Goal: Task Accomplishment & Management: Complete application form

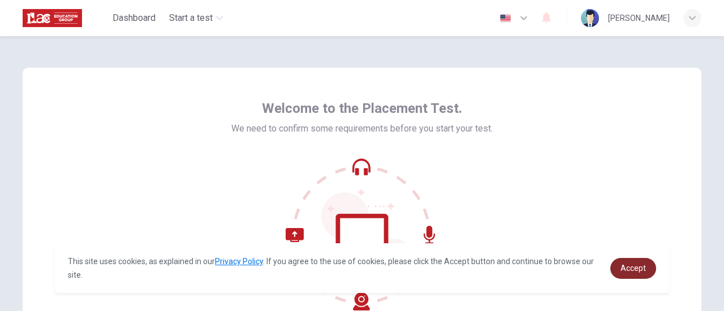
click at [630, 267] on span "Accept" at bounding box center [632, 268] width 25 height 9
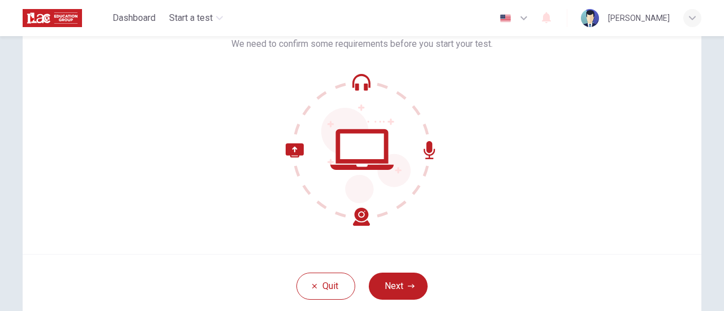
scroll to position [85, 0]
click at [388, 284] on button "Next" at bounding box center [398, 285] width 59 height 27
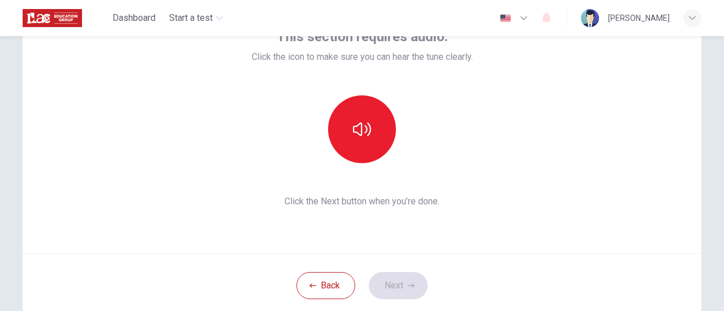
click at [458, 151] on div at bounding box center [362, 130] width 221 height 68
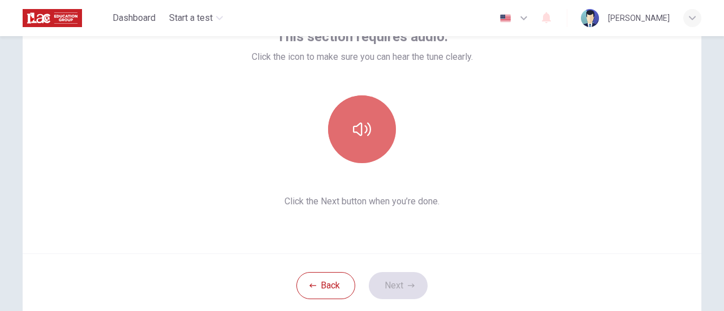
click at [344, 132] on button "button" at bounding box center [362, 130] width 68 height 68
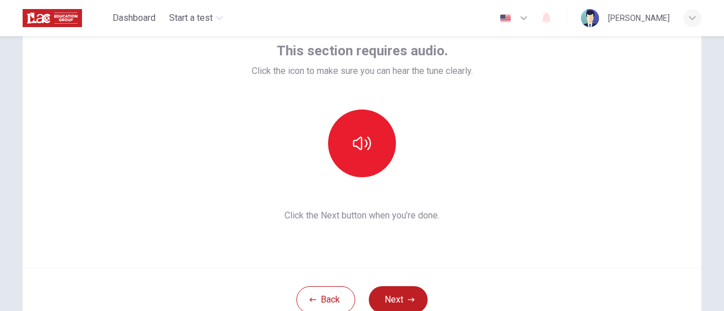
scroll to position [72, 0]
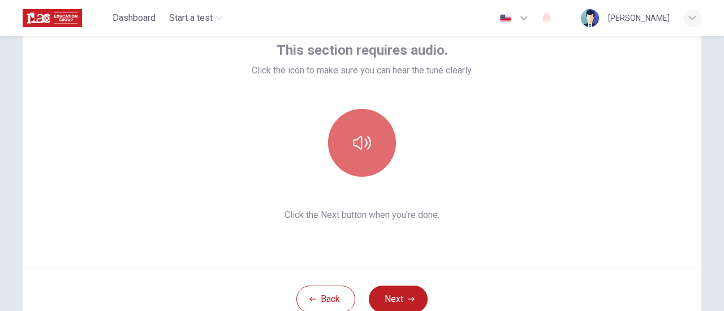
click at [387, 130] on button "button" at bounding box center [362, 143] width 68 height 68
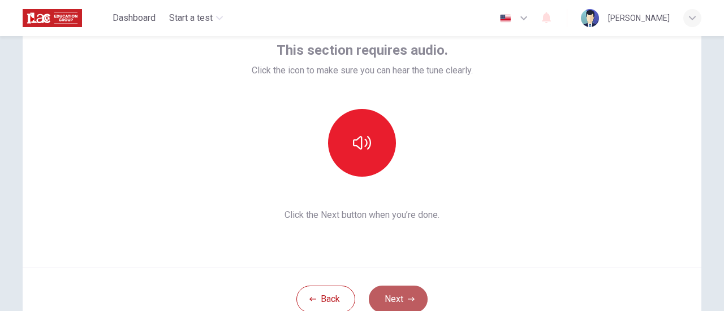
click at [389, 300] on button "Next" at bounding box center [398, 299] width 59 height 27
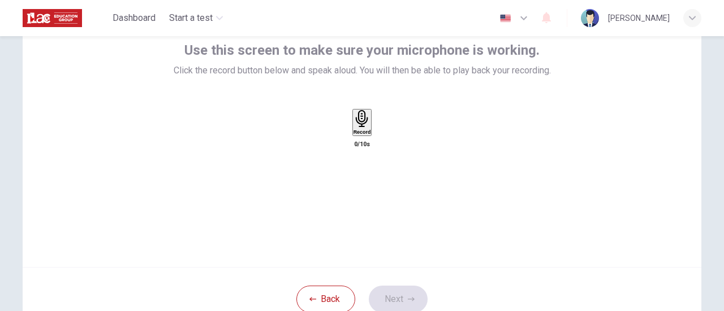
click at [357, 128] on icon "button" at bounding box center [362, 119] width 18 height 18
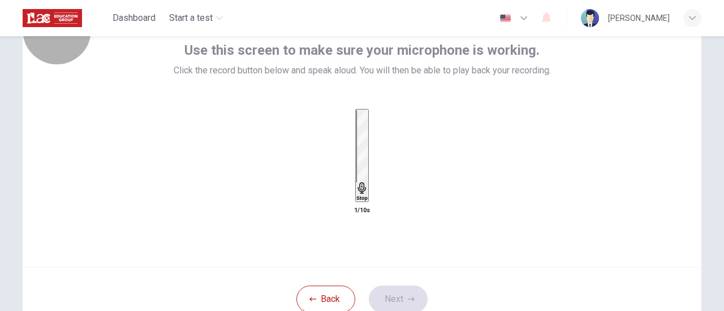
click at [357, 183] on icon "button" at bounding box center [361, 188] width 11 height 11
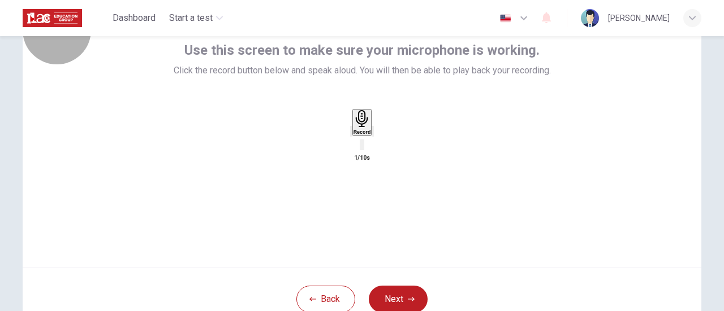
click at [357, 128] on icon "button" at bounding box center [362, 119] width 18 height 18
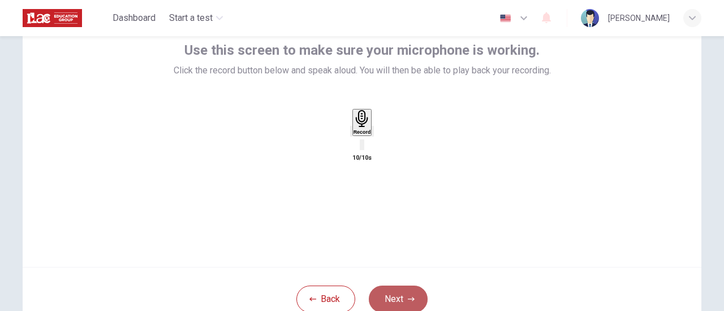
click at [390, 296] on button "Next" at bounding box center [398, 299] width 59 height 27
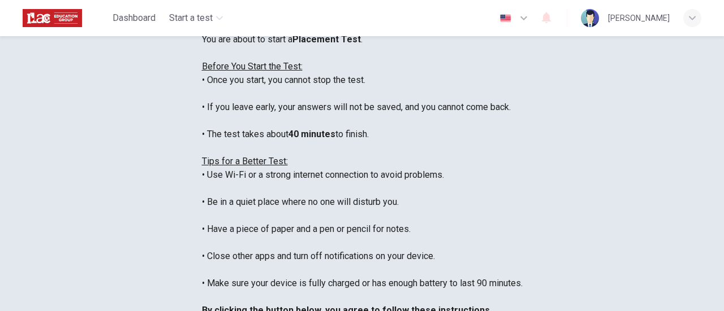
scroll to position [44, 0]
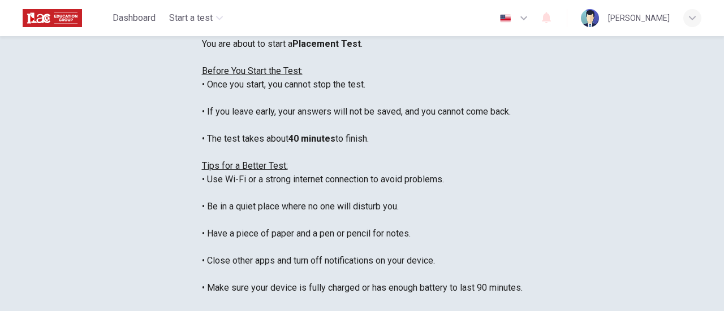
click at [246, 36] on span "Disclaimer:" at bounding box center [224, 30] width 44 height 11
copy span "Disclaimer"
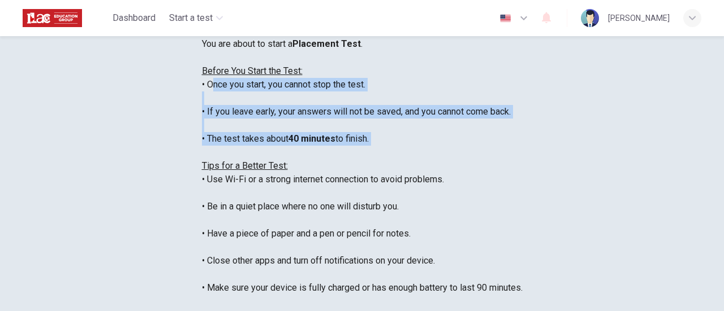
drag, startPoint x: 123, startPoint y: 151, endPoint x: 308, endPoint y: 213, distance: 195.0
click at [308, 213] on div "You are about to start a Placement Test . Before You Start the Test: • Once you…" at bounding box center [362, 193] width 320 height 312
copy div "Once you start, you cannot stop the test. • If you leave early, your answers wi…"
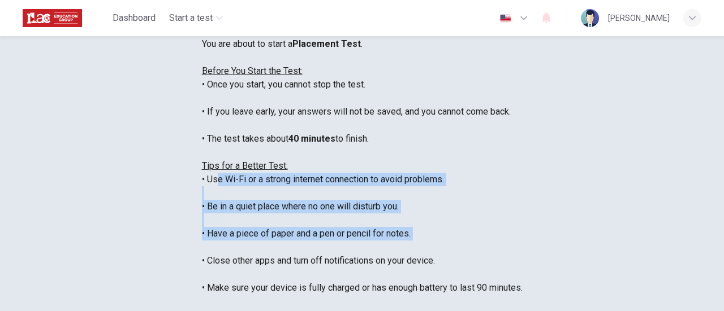
drag, startPoint x: 129, startPoint y: 242, endPoint x: 346, endPoint y: 305, distance: 225.8
click at [346, 305] on div "You are about to start a Placement Test . Before You Start the Test: • Once you…" at bounding box center [362, 193] width 320 height 312
copy div "se Wi-Fi or a strong internet connection to avoid problems. • Be in a quiet pla…"
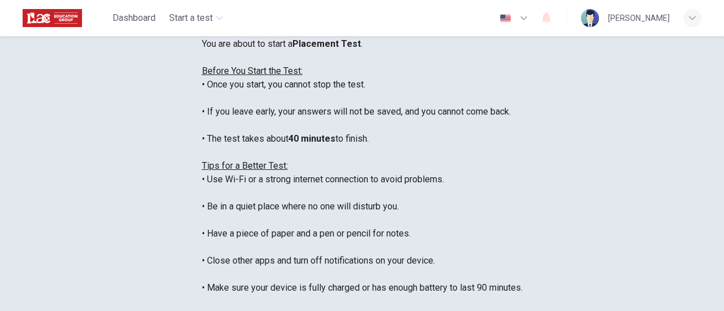
click at [522, 123] on div "Disclaimer: You are about to start a Placement Test . Before You Start the Test…" at bounding box center [362, 187] width 320 height 326
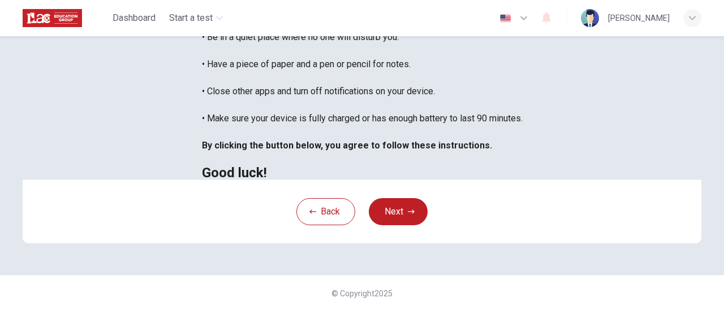
scroll to position [317, 0]
click at [394, 214] on button "Next" at bounding box center [398, 211] width 59 height 27
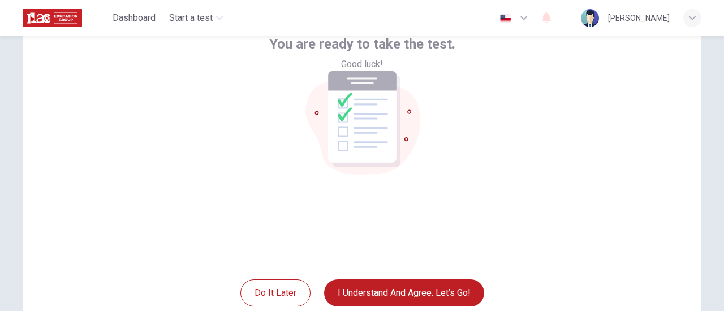
scroll to position [102, 0]
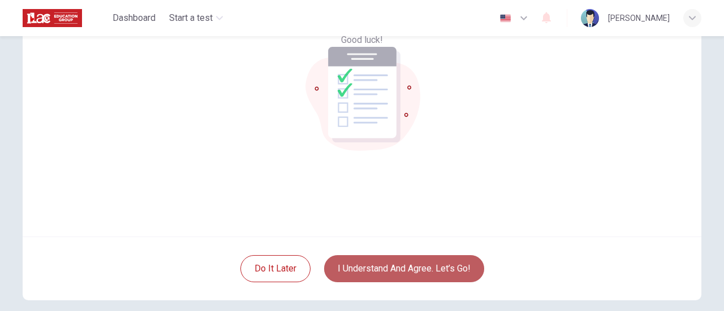
click at [406, 272] on button "I understand and agree. Let’s go!" at bounding box center [404, 268] width 160 height 27
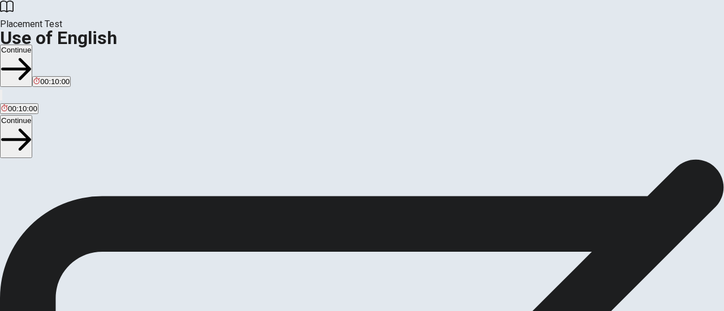
drag, startPoint x: 716, startPoint y: 89, endPoint x: 715, endPoint y: 97, distance: 7.9
click at [715, 159] on div "Use of English Section Directions You will answer 30 questions in total: • 15 g…" at bounding box center [362, 267] width 724 height 217
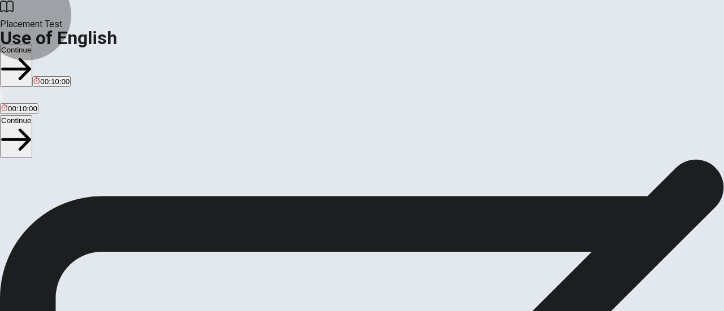
click at [32, 45] on button "Continue" at bounding box center [16, 66] width 32 height 42
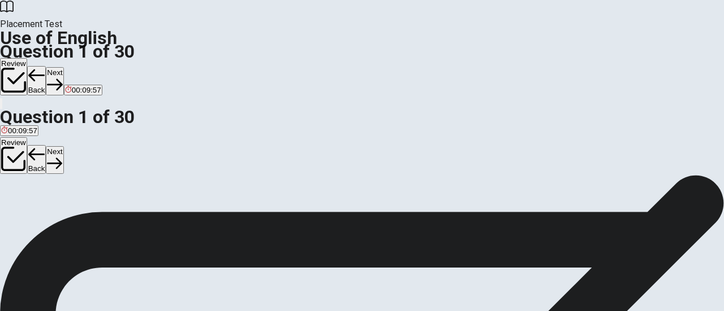
scroll to position [40, 0]
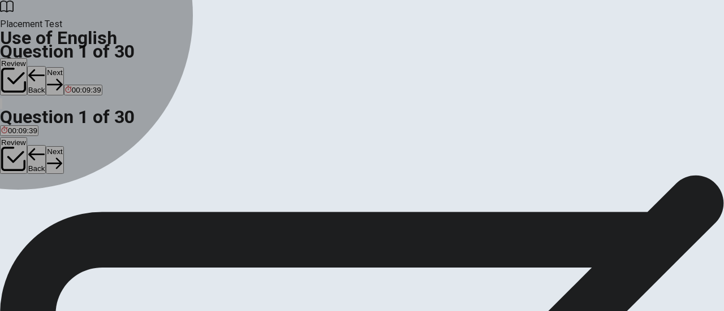
click at [36, 172] on div "B" at bounding box center [25, 168] width 22 height 8
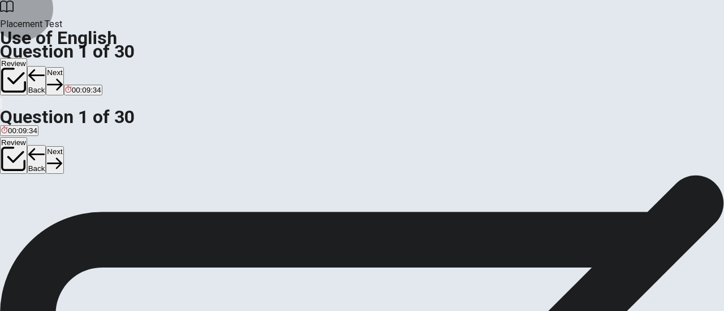
click at [63, 67] on button "Next" at bounding box center [55, 81] width 18 height 28
click at [7, 164] on div "A" at bounding box center [4, 168] width 6 height 8
click at [63, 67] on button "Next" at bounding box center [55, 81] width 18 height 28
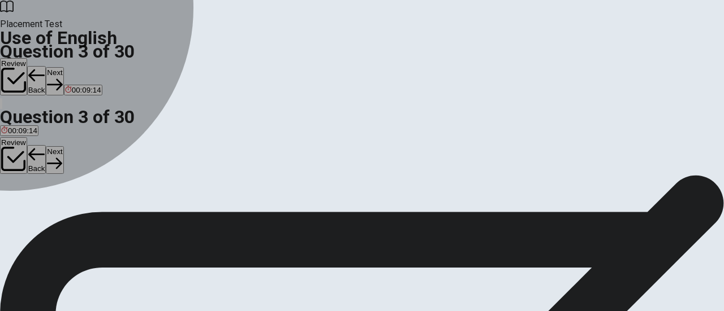
click at [27, 172] on div "B" at bounding box center [21, 168] width 11 height 8
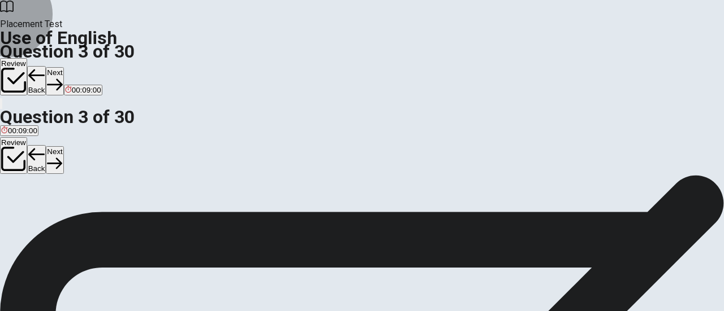
click at [63, 67] on button "Next" at bounding box center [55, 81] width 18 height 28
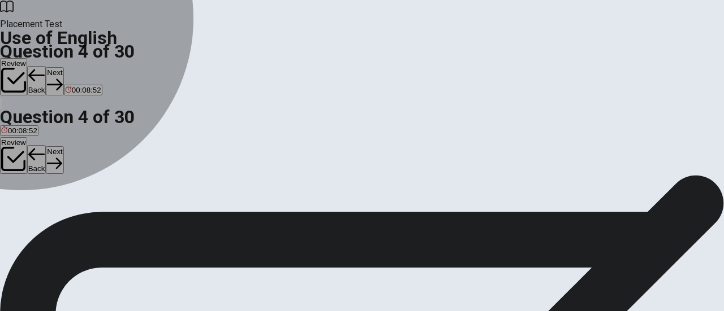
click at [82, 182] on button "D isn’t" at bounding box center [74, 172] width 16 height 19
click at [65, 172] on div "C" at bounding box center [53, 168] width 24 height 8
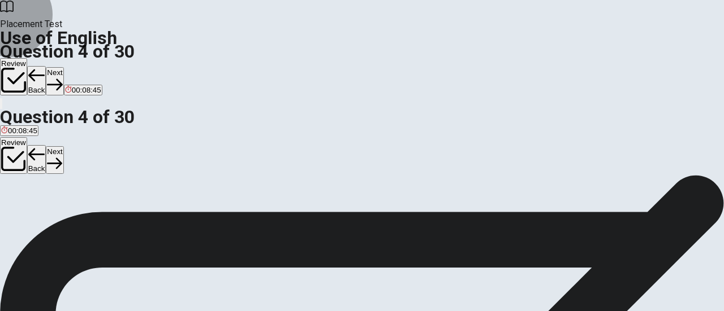
click at [63, 67] on button "Next" at bounding box center [55, 81] width 18 height 28
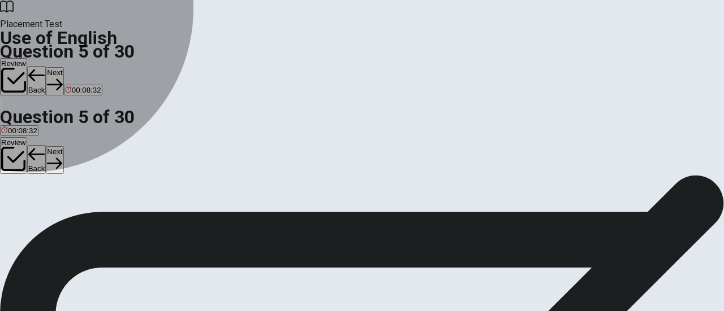
click at [36, 175] on span "work" at bounding box center [28, 176] width 16 height 8
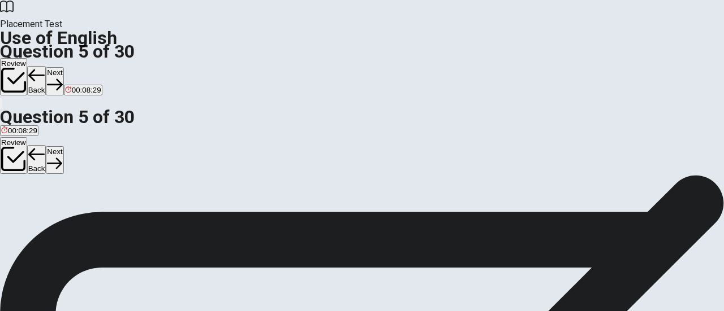
click at [63, 67] on button "Next" at bounding box center [55, 81] width 18 height 28
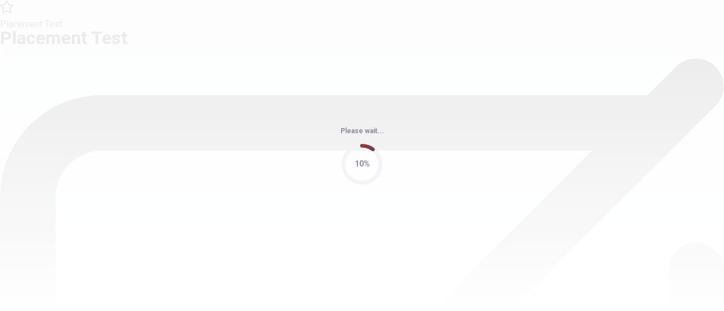
scroll to position [0, 0]
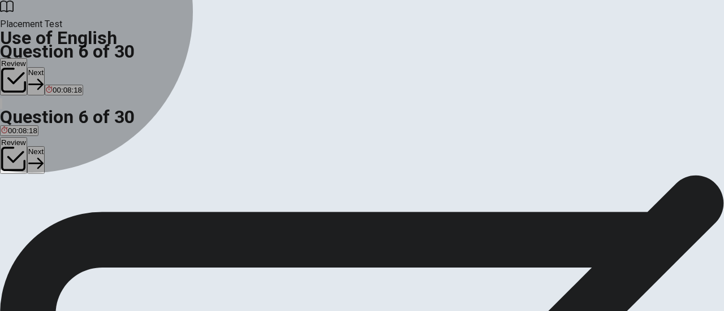
click at [27, 218] on span "far" at bounding box center [22, 216] width 9 height 8
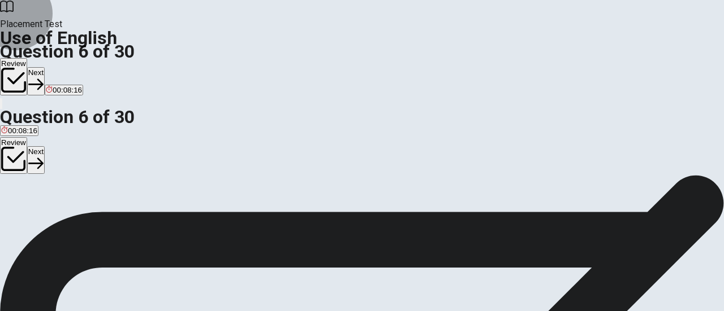
click at [45, 67] on button "Next" at bounding box center [36, 81] width 18 height 28
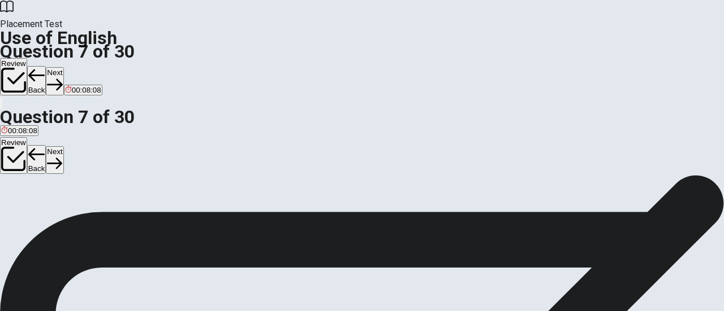
click at [58, 212] on div "C" at bounding box center [51, 207] width 14 height 8
click at [63, 67] on button "Next" at bounding box center [55, 81] width 18 height 28
click at [18, 212] on span "does" at bounding box center [9, 216] width 16 height 8
click at [63, 67] on button "Next" at bounding box center [55, 81] width 18 height 28
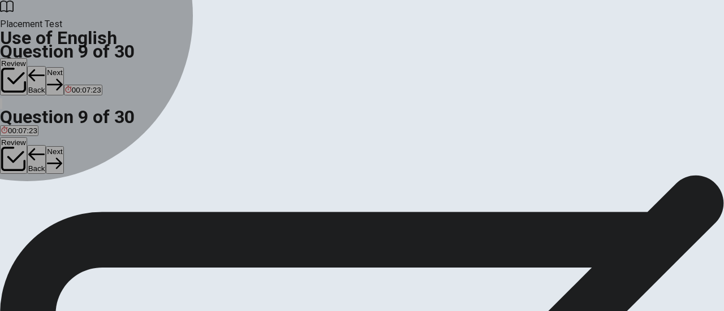
click at [72, 220] on span "Sell" at bounding box center [65, 216] width 12 height 8
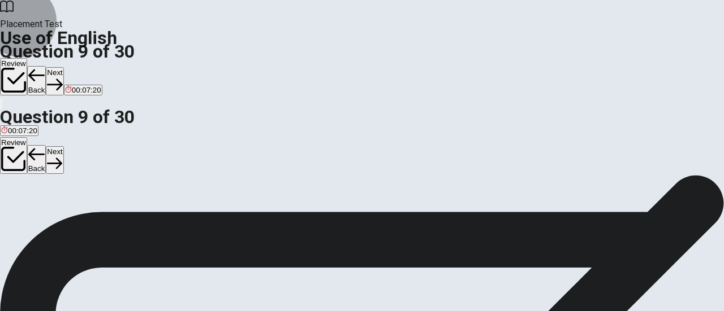
click at [63, 67] on button "Next" at bounding box center [55, 81] width 18 height 28
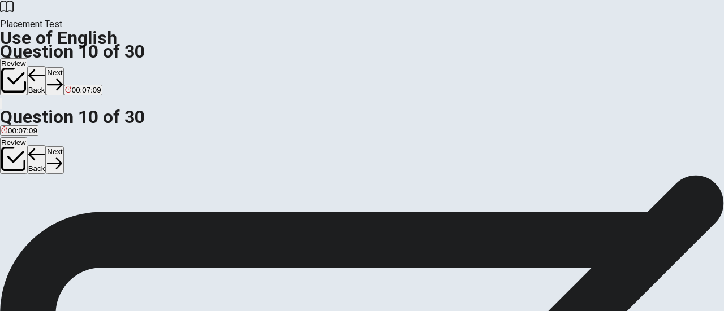
click at [41, 220] on span "were" at bounding box center [32, 216] width 16 height 8
click at [15, 212] on span "was" at bounding box center [8, 216] width 14 height 8
click at [63, 67] on button "Next" at bounding box center [55, 81] width 18 height 28
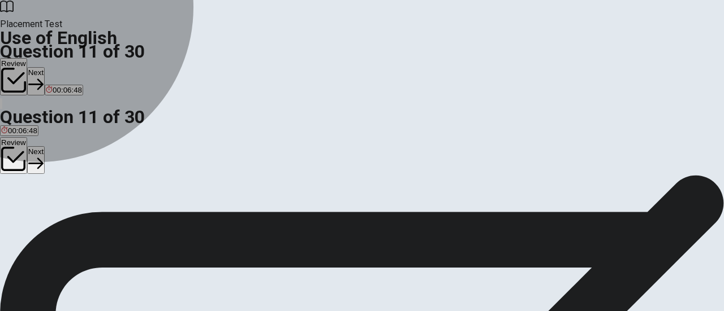
click at [71, 220] on span "has" at bounding box center [65, 216] width 12 height 8
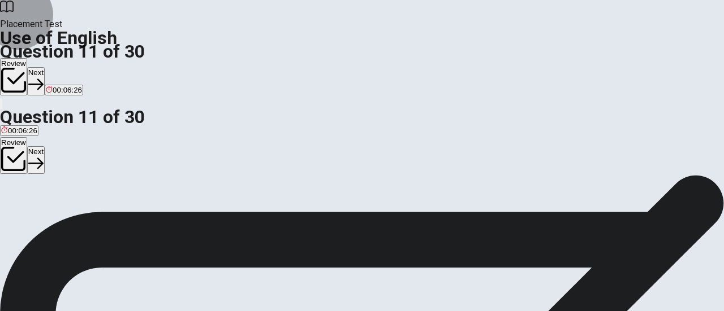
click at [45, 67] on button "Next" at bounding box center [36, 81] width 18 height 28
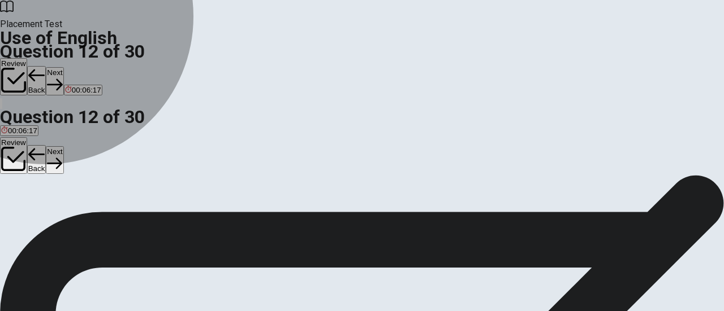
click at [34, 212] on span "will attend" at bounding box center [17, 216] width 33 height 8
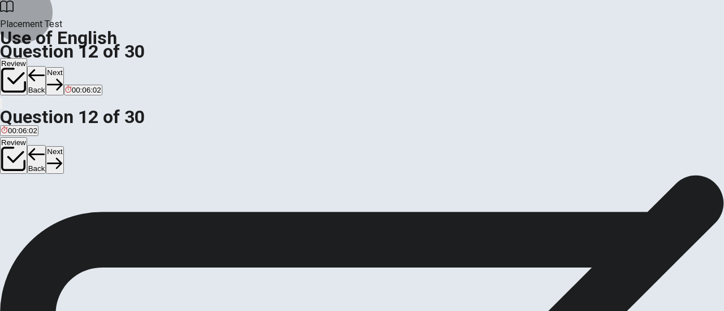
click at [63, 67] on button "Next" at bounding box center [55, 81] width 18 height 28
click at [36, 220] on span "lives" at bounding box center [27, 216] width 15 height 8
click at [63, 67] on button "Next" at bounding box center [55, 81] width 18 height 28
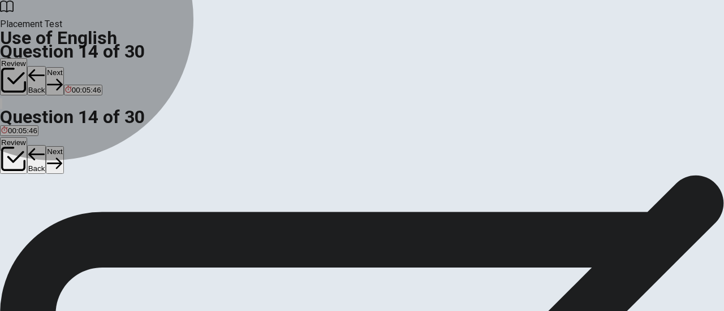
click at [31, 212] on span "watching" at bounding box center [16, 216] width 30 height 8
click at [62, 218] on span "watched" at bounding box center [47, 216] width 28 height 8
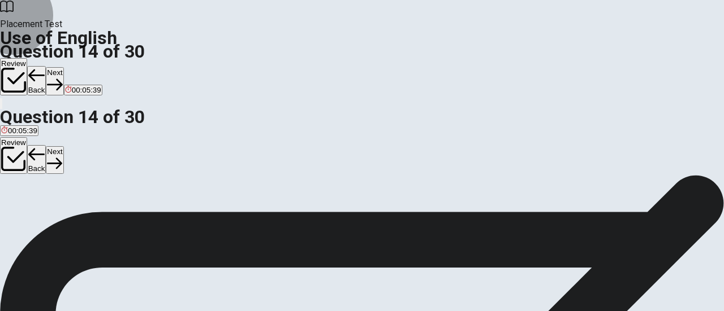
click at [63, 67] on button "Next" at bounding box center [55, 81] width 18 height 28
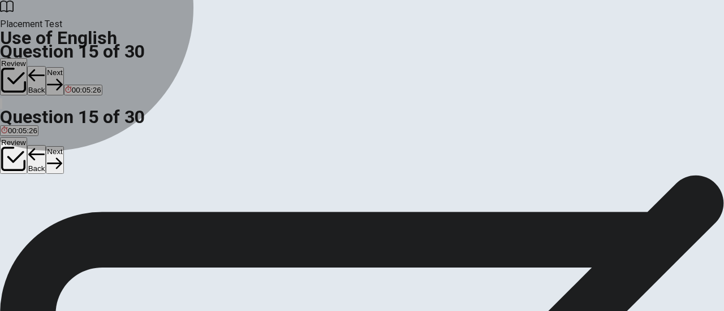
click at [37, 214] on button "B fridge" at bounding box center [26, 211] width 21 height 19
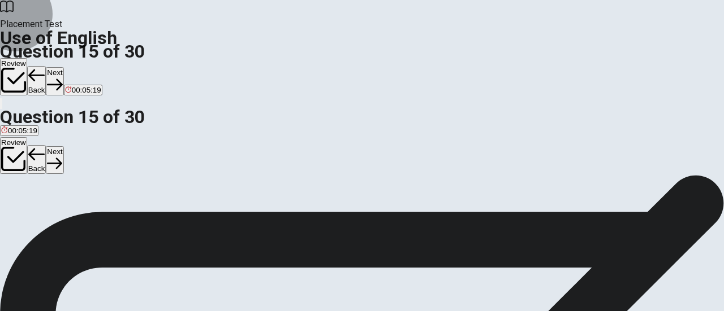
click at [63, 67] on button "Next" at bounding box center [55, 81] width 18 height 28
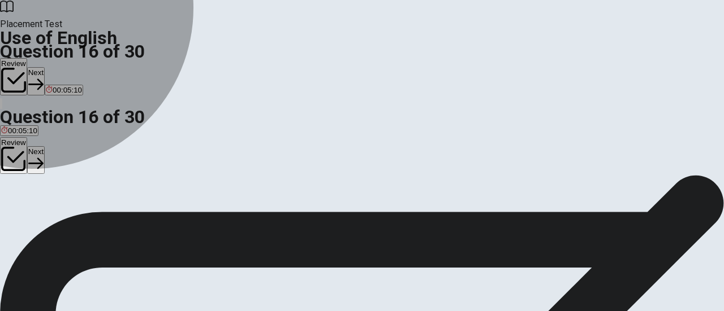
click at [22, 212] on span "phone" at bounding box center [11, 216] width 21 height 8
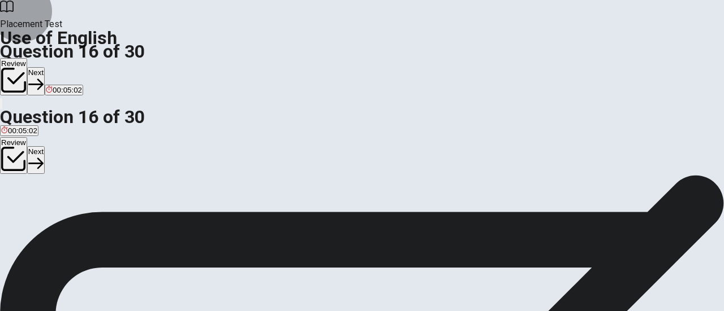
click at [45, 67] on button "Next" at bounding box center [36, 81] width 18 height 28
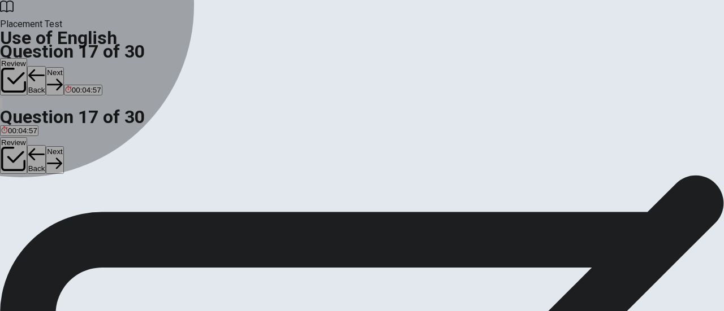
click at [68, 222] on button "D bed" at bounding box center [61, 211] width 15 height 19
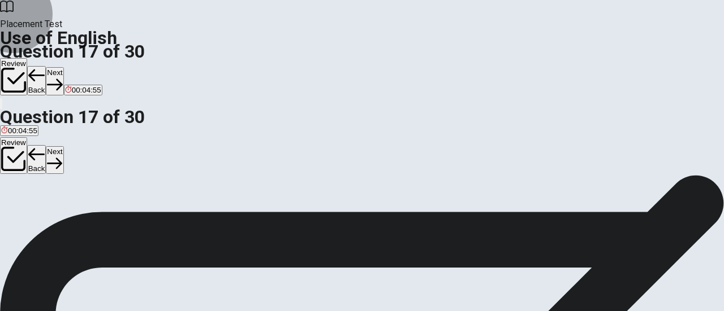
click at [63, 67] on button "Next" at bounding box center [55, 81] width 18 height 28
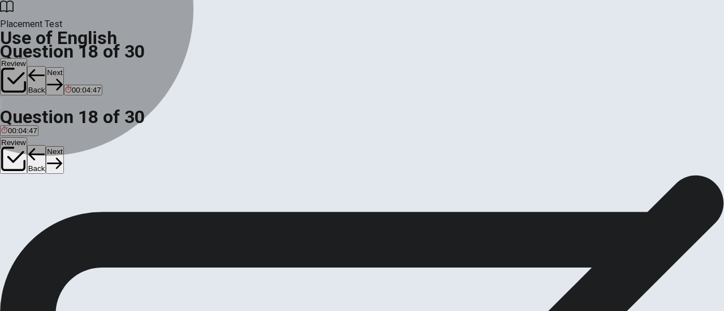
click at [25, 212] on span "turn on" at bounding box center [13, 216] width 24 height 8
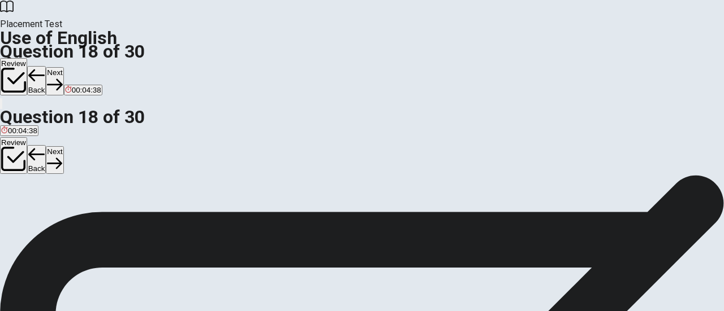
click at [63, 67] on button "Next" at bounding box center [55, 81] width 18 height 28
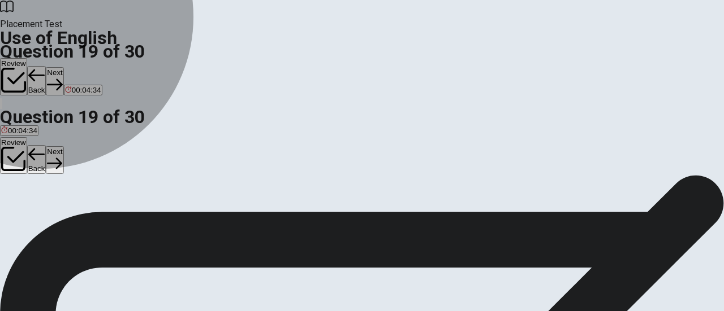
click at [94, 220] on span "radio" at bounding box center [85, 216] width 17 height 8
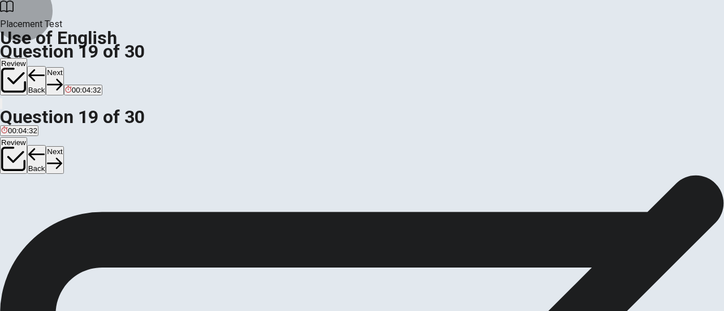
click at [63, 67] on button "Next" at bounding box center [55, 81] width 18 height 28
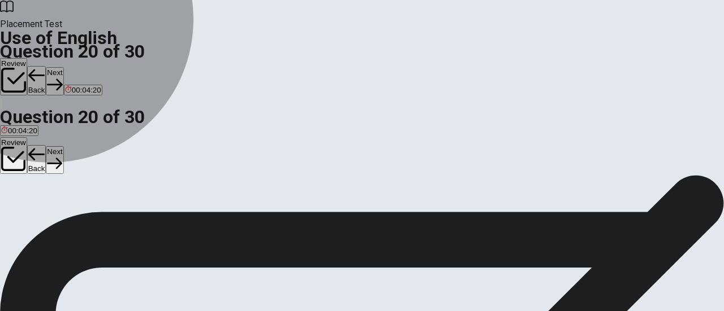
click at [23, 212] on span "waited" at bounding box center [12, 216] width 22 height 8
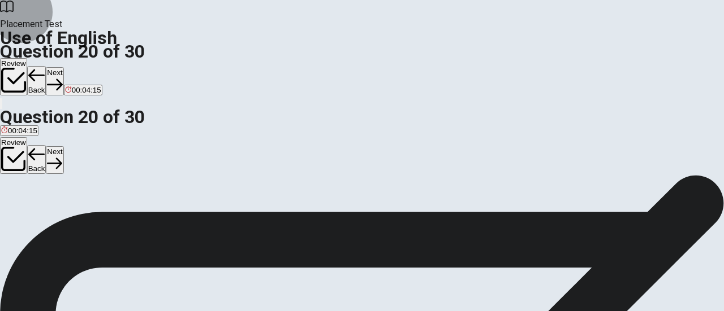
click at [63, 67] on button "Next" at bounding box center [55, 81] width 18 height 28
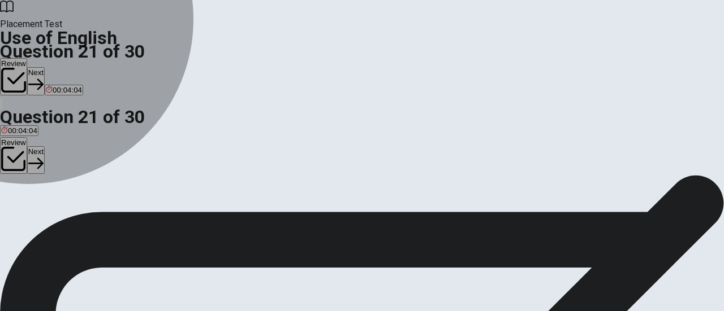
click at [37, 220] on span "rain" at bounding box center [30, 216] width 12 height 8
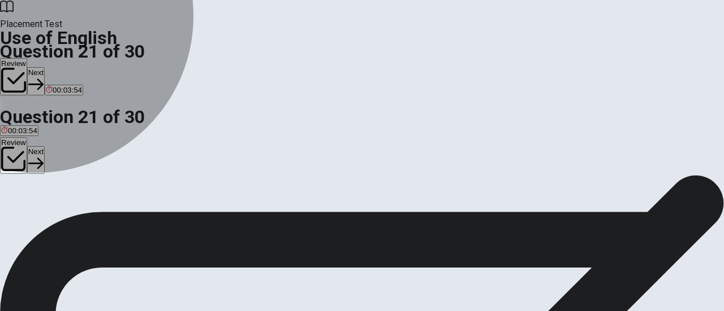
click at [55, 220] on span "rains" at bounding box center [47, 216] width 16 height 8
click at [38, 220] on button "B rain" at bounding box center [30, 211] width 15 height 19
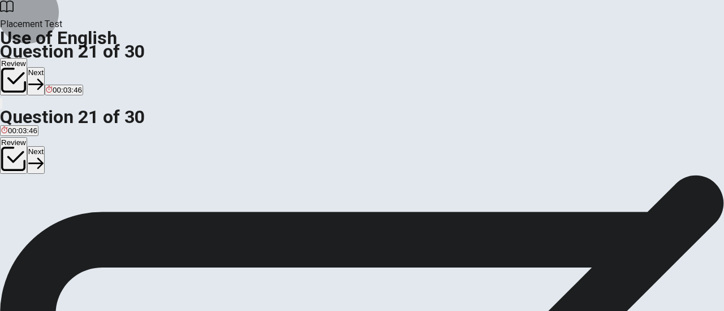
click at [45, 67] on button "Next" at bounding box center [36, 81] width 18 height 28
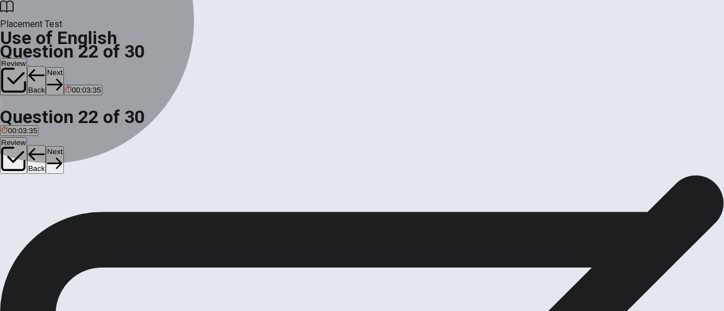
click at [21, 202] on button "A to get" at bounding box center [10, 211] width 21 height 19
click at [59, 222] on button "C get" at bounding box center [52, 211] width 13 height 19
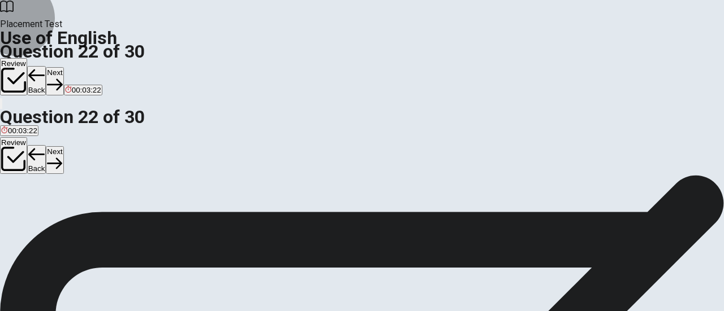
click at [63, 67] on button "Next" at bounding box center [55, 81] width 18 height 28
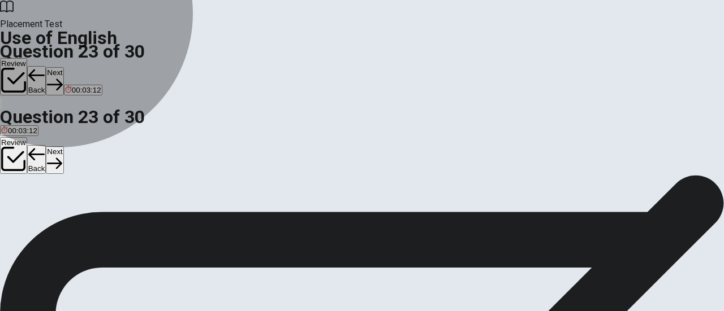
click at [74, 219] on span "was directed" at bounding box center [53, 216] width 42 height 8
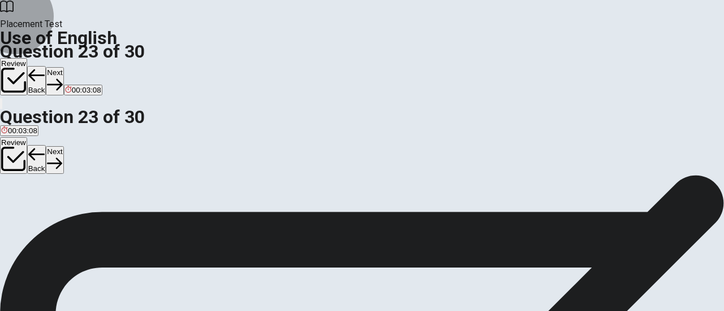
click at [63, 67] on button "Next" at bounding box center [55, 81] width 18 height 28
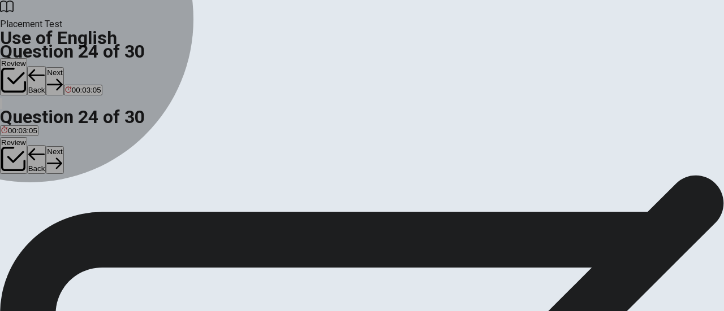
click at [36, 220] on span "call" at bounding box center [30, 216] width 11 height 8
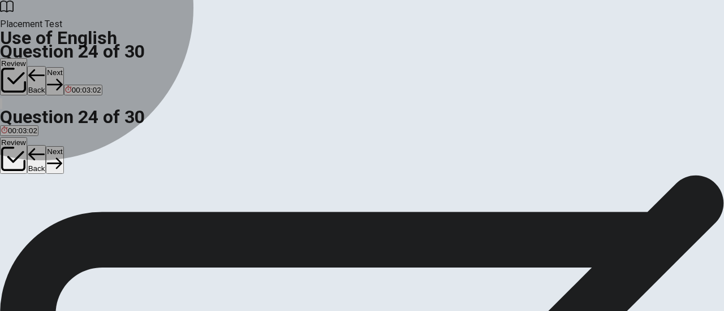
click at [84, 220] on span "called" at bounding box center [74, 216] width 20 height 8
click at [62, 220] on span "will call" at bounding box center [50, 216] width 24 height 8
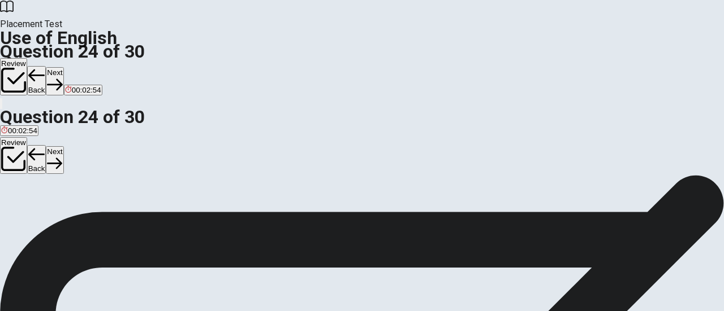
click at [63, 67] on button "Next" at bounding box center [55, 81] width 18 height 28
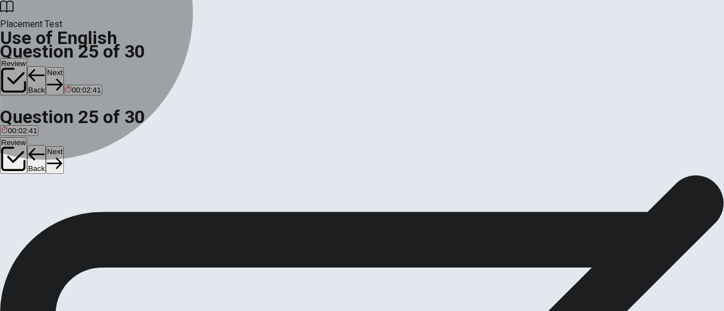
click at [101, 220] on span "Shorten" at bounding box center [88, 216] width 27 height 8
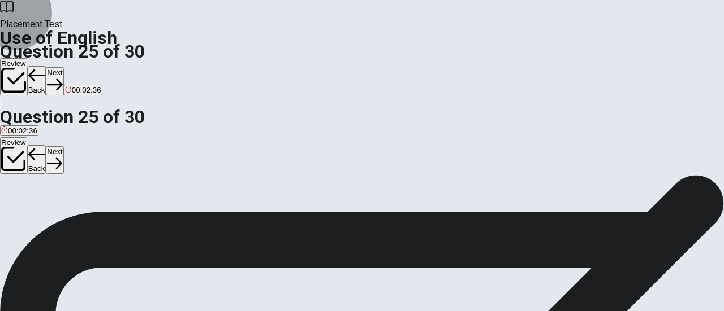
click at [63, 67] on button "Next" at bounding box center [55, 81] width 18 height 28
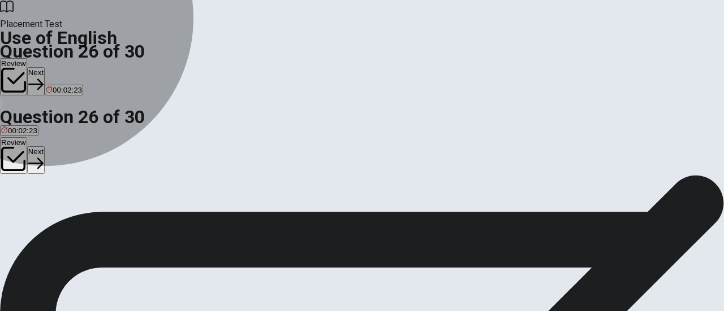
click at [53, 220] on span "rough" at bounding box center [43, 216] width 19 height 8
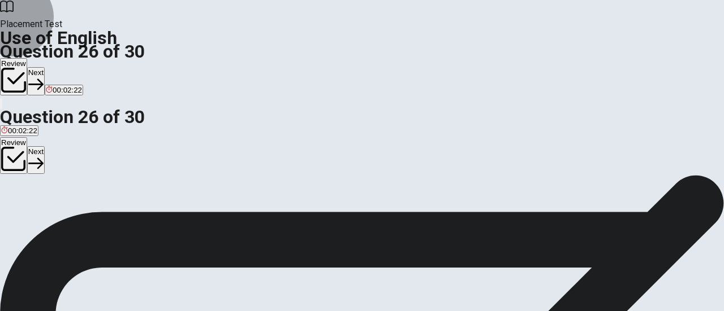
click at [45, 67] on button "Next" at bounding box center [36, 81] width 18 height 28
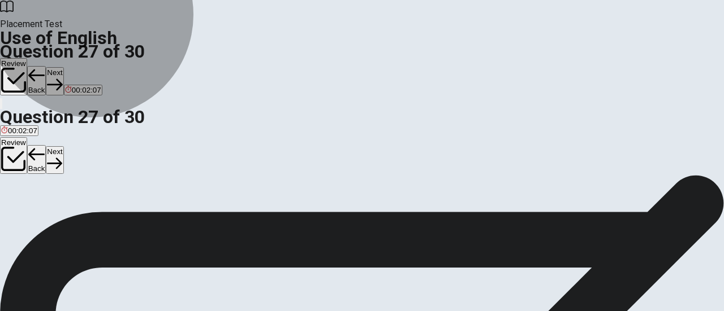
click at [132, 220] on span "avoiding something" at bounding box center [99, 216] width 65 height 8
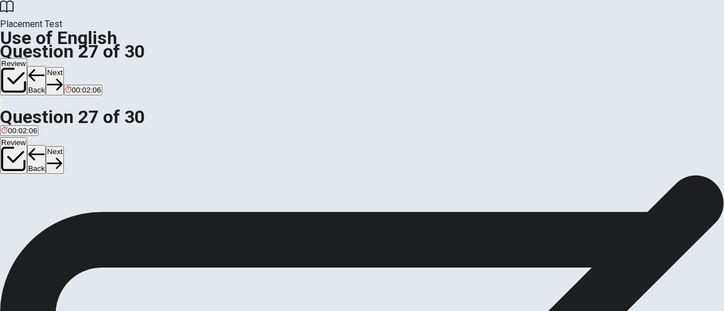
click at [63, 67] on button "Next" at bounding box center [55, 81] width 18 height 28
click at [84, 220] on span "different" at bounding box center [70, 216] width 27 height 8
click at [63, 67] on button "Next" at bounding box center [55, 81] width 18 height 28
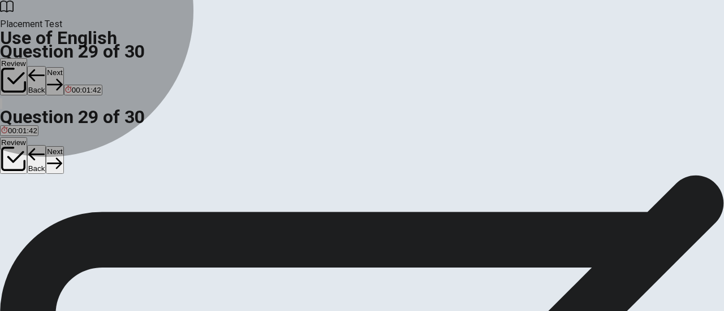
click at [58, 220] on span "return" at bounding box center [48, 216] width 20 height 8
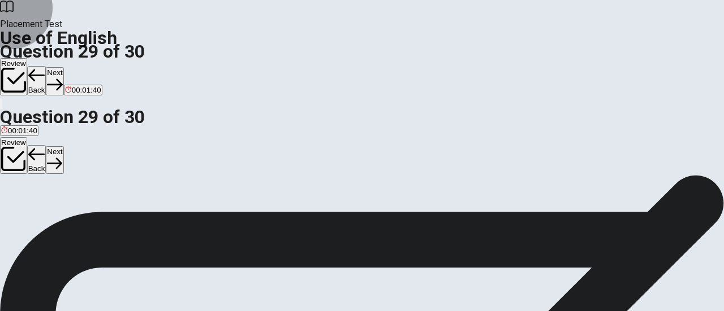
click at [63, 67] on button "Next" at bounding box center [55, 81] width 18 height 28
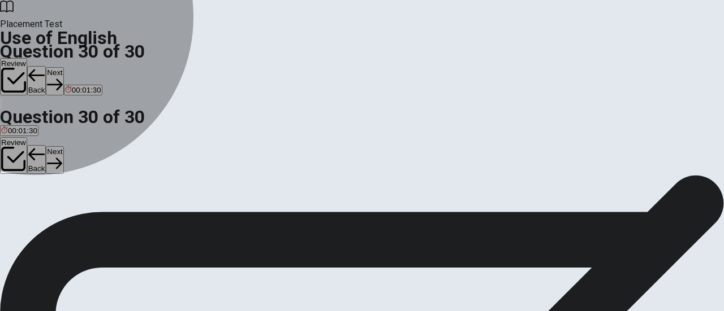
click at [10, 212] on span "an" at bounding box center [5, 216] width 8 height 8
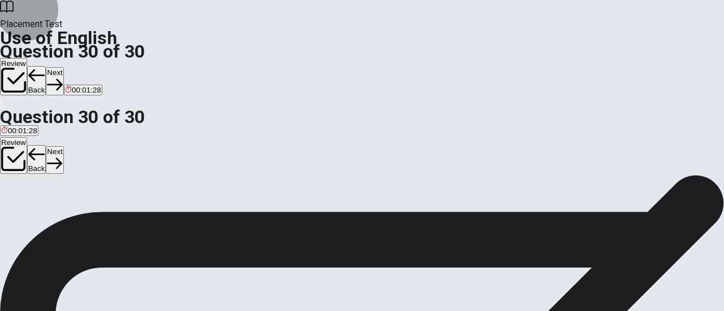
click at [63, 67] on button "Next" at bounding box center [55, 81] width 18 height 28
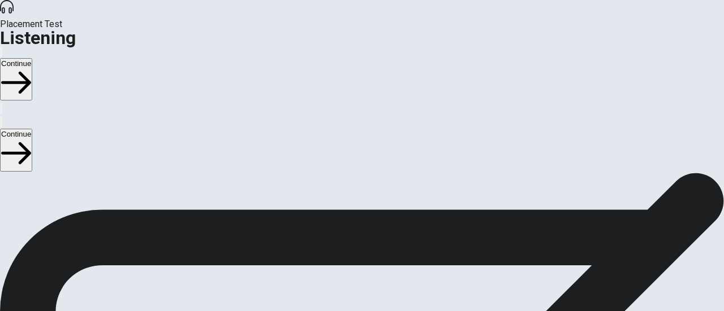
scroll to position [47, 0]
click at [190, 153] on span "There are 3 audio clips in this section. Each clip has 5 questions. Before each…" at bounding box center [272, 214] width 545 height 174
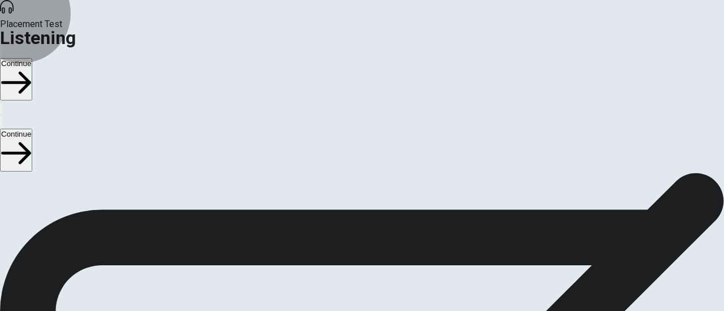
click at [32, 58] on button "Continue" at bounding box center [16, 79] width 32 height 42
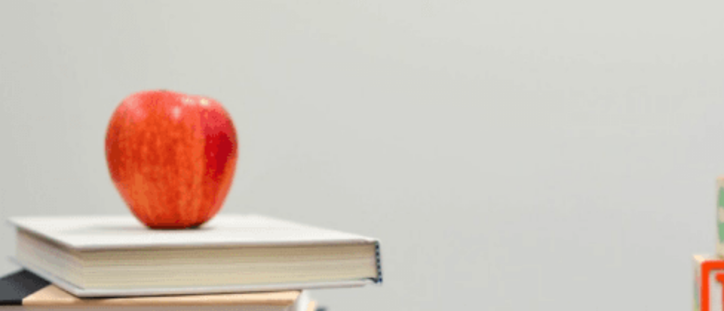
drag, startPoint x: 59, startPoint y: 114, endPoint x: 28, endPoint y: 116, distance: 30.7
drag, startPoint x: 84, startPoint y: 115, endPoint x: 36, endPoint y: 112, distance: 47.5
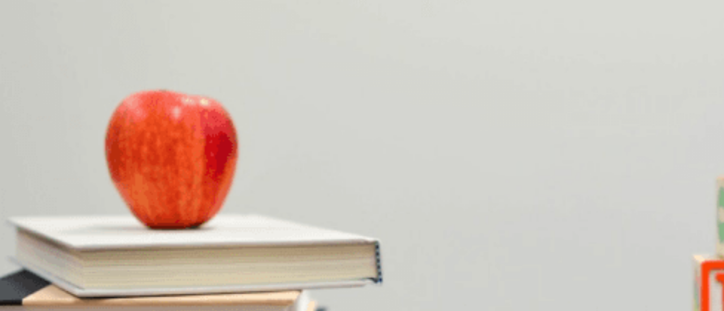
click at [146, 176] on span "In person" at bounding box center [131, 180] width 32 height 8
click at [147, 214] on button "D Downtown" at bounding box center [128, 223] width 37 height 19
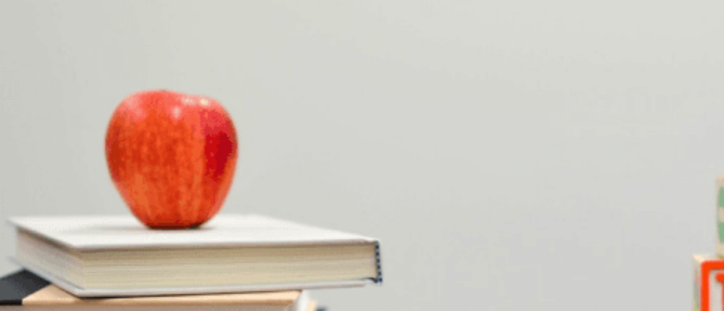
scroll to position [551, 0]
click at [40, 261] on button "A Arrive early" at bounding box center [20, 270] width 40 height 19
drag, startPoint x: 172, startPoint y: 153, endPoint x: 105, endPoint y: 157, distance: 67.4
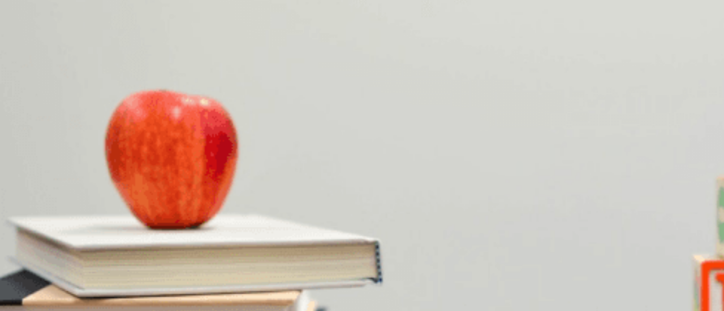
scroll to position [801, 0]
click at [164, 245] on span "This weekend" at bounding box center [141, 249] width 46 height 8
click at [21, 293] on span "A play" at bounding box center [11, 297] width 20 height 8
click at [32, 58] on button "Continue" at bounding box center [16, 79] width 32 height 42
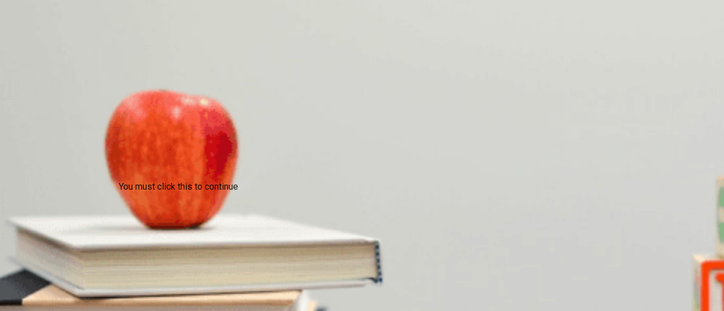
scroll to position [110, 0]
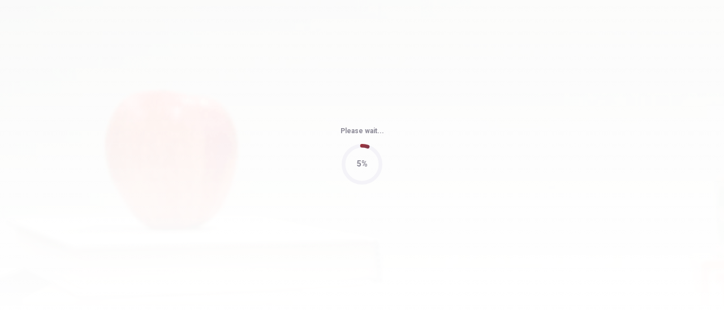
type input "77"
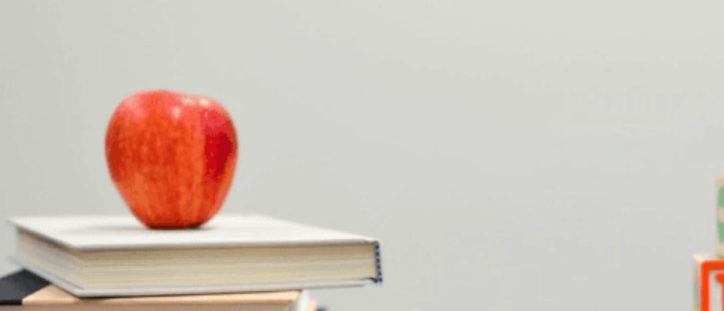
scroll to position [18, 0]
click at [73, 207] on button "B At the office" at bounding box center [53, 216] width 42 height 19
click at [263, 254] on button "C Playing games and having a barbecue" at bounding box center [197, 263] width 131 height 19
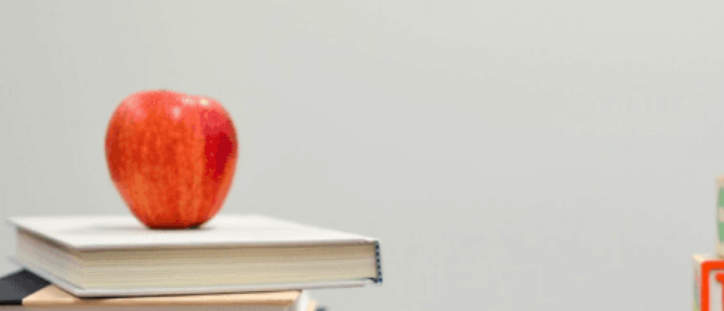
click at [176, 311] on span "Their coworker" at bounding box center [151, 315] width 50 height 8
click at [150, 186] on span "Chairs, tables, and a grill" at bounding box center [108, 190] width 83 height 8
click at [51, 233] on span "An office event" at bounding box center [26, 237] width 50 height 8
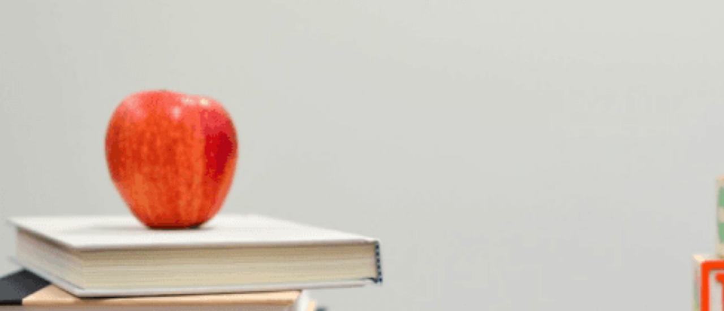
scroll to position [0, 0]
click at [32, 58] on button "Continue" at bounding box center [16, 79] width 32 height 42
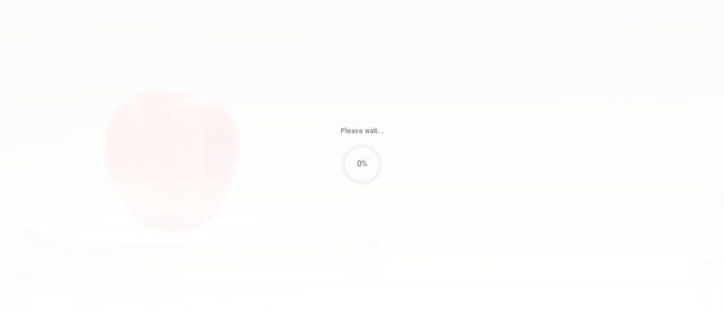
type input "94"
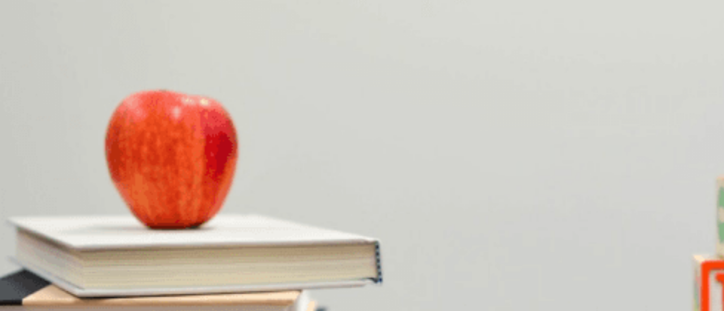
scroll to position [318, 0]
click at [81, 233] on button "A [GEOGRAPHIC_DATA]" at bounding box center [40, 242] width 81 height 19
click at [206, 231] on button "D A summer vacation" at bounding box center [173, 240] width 66 height 19
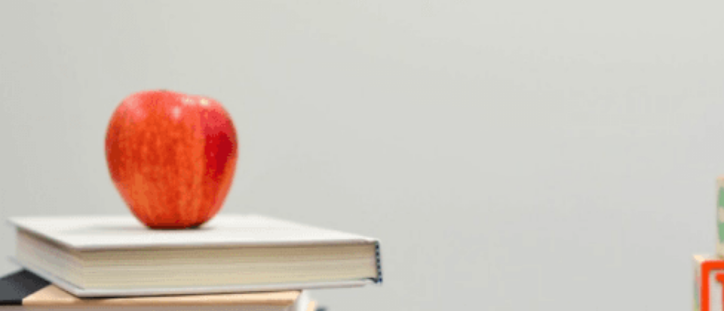
click at [173, 223] on span "It’s too short" at bounding box center [152, 227] width 41 height 8
click at [172, 161] on button "C Check out flights" at bounding box center [143, 150] width 58 height 19
click at [692, 132] on div "Question 13 What will the man do next? A Book a hotel B Visit a travel agency C…" at bounding box center [362, 137] width 724 height 47
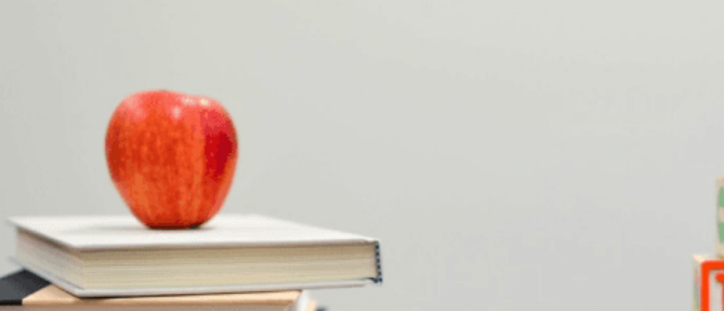
click at [138, 208] on button "D A week" at bounding box center [125, 198] width 27 height 19
click at [89, 203] on span "It’s enough" at bounding box center [71, 207] width 37 height 8
click at [32, 58] on button "Continue" at bounding box center [16, 79] width 32 height 42
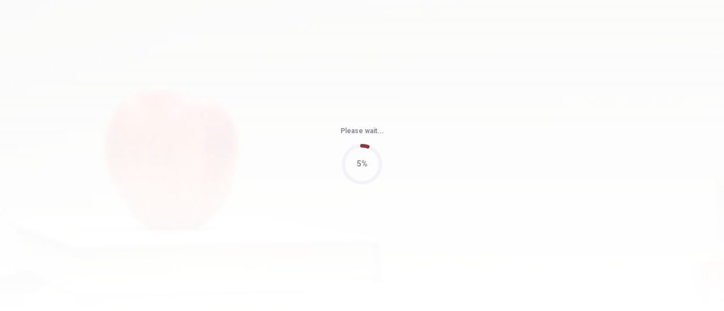
type input "60"
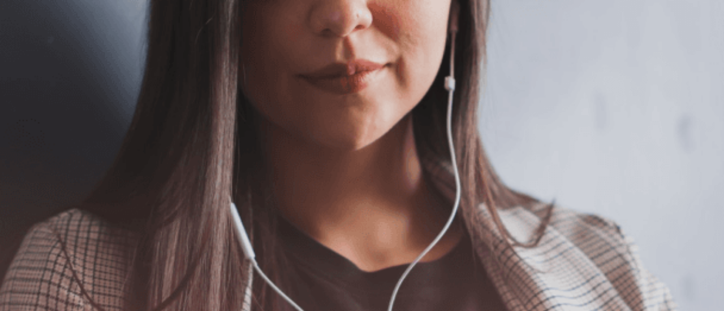
scroll to position [143, 0]
click at [32, 58] on button "Continue" at bounding box center [16, 79] width 32 height 42
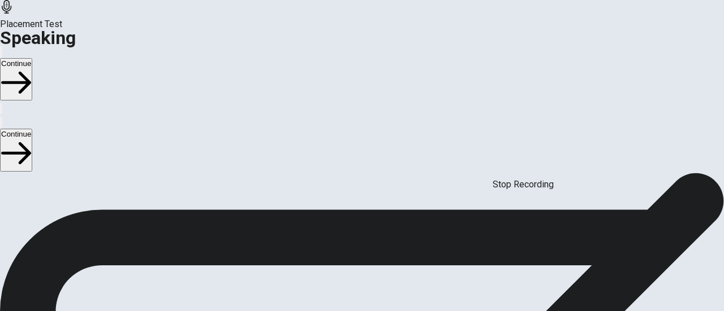
click at [348, 265] on icon "Play Audio" at bounding box center [348, 265] width 0 height 0
click at [348, 265] on icon "Pause Audio" at bounding box center [348, 265] width 0 height 0
click at [347, 257] on button "Record Again" at bounding box center [346, 262] width 2 height 11
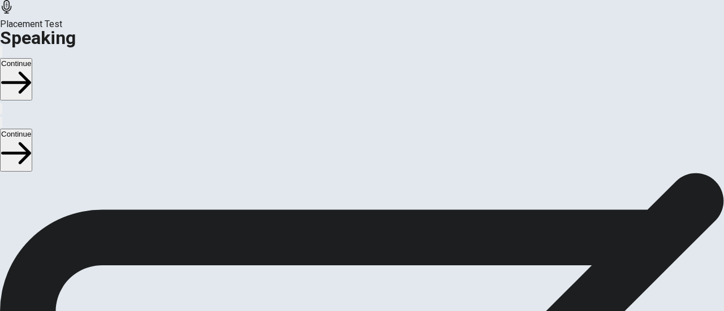
scroll to position [138, 0]
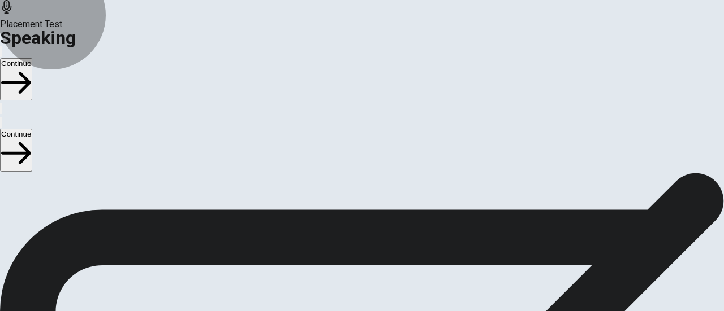
click at [385, 260] on button "Record Again" at bounding box center [361, 287] width 47 height 55
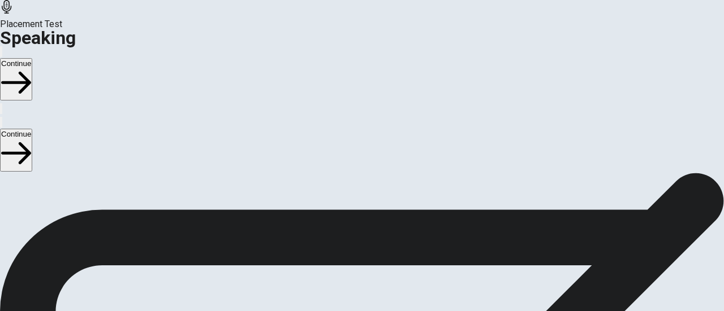
click at [349, 262] on button "Play Audio" at bounding box center [348, 267] width 2 height 11
click at [379, 222] on div at bounding box center [362, 241] width 34 height 38
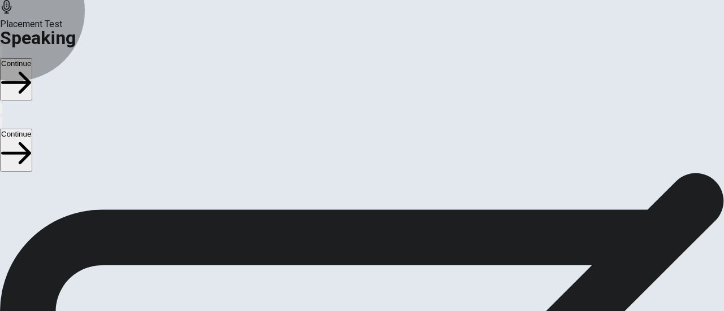
click at [380, 261] on icon "button" at bounding box center [358, 282] width 43 height 43
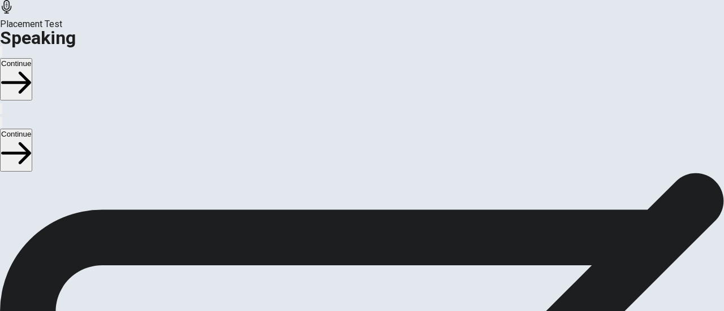
click at [348, 270] on icon "Play Audio" at bounding box center [348, 270] width 0 height 0
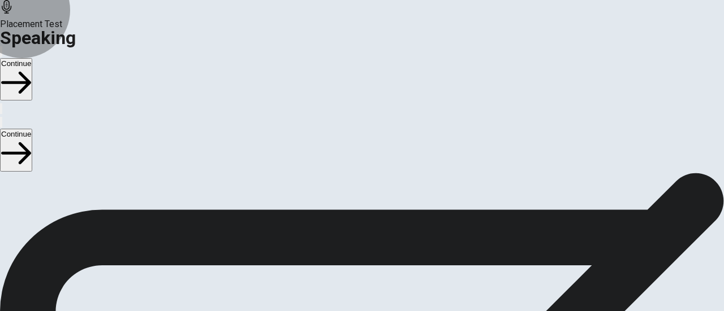
click at [32, 58] on button "Continue" at bounding box center [16, 79] width 32 height 42
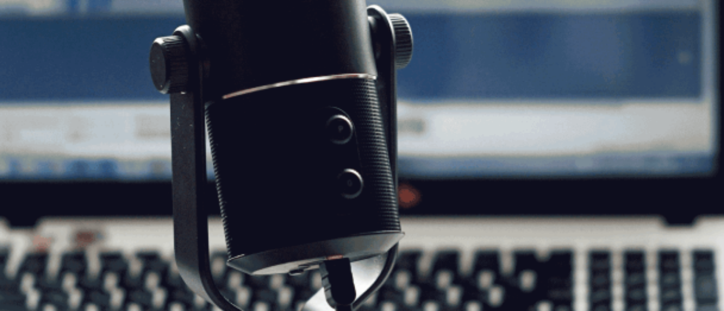
scroll to position [105, 0]
click at [32, 58] on button "Continue" at bounding box center [16, 79] width 32 height 42
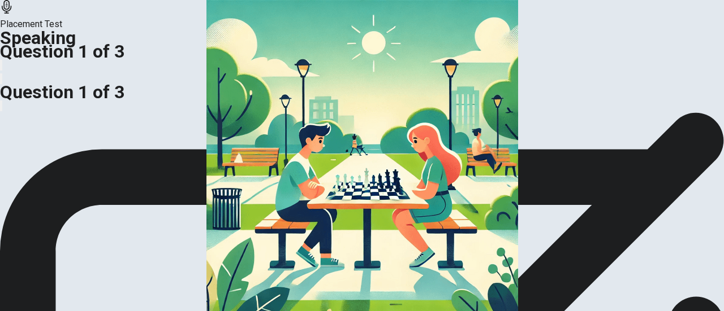
scroll to position [173, 0]
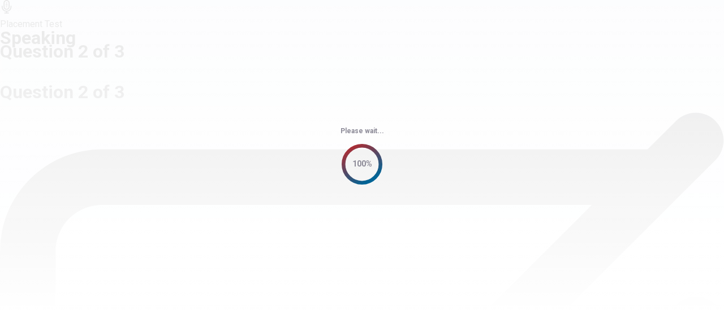
scroll to position [56, 0]
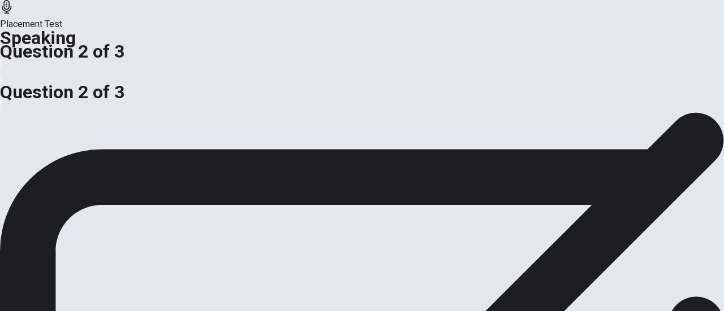
click at [226, 84] on div "Do you like playing games? What is your favorite game? Preparation Time: 15 sec…" at bounding box center [362, 70] width 724 height 27
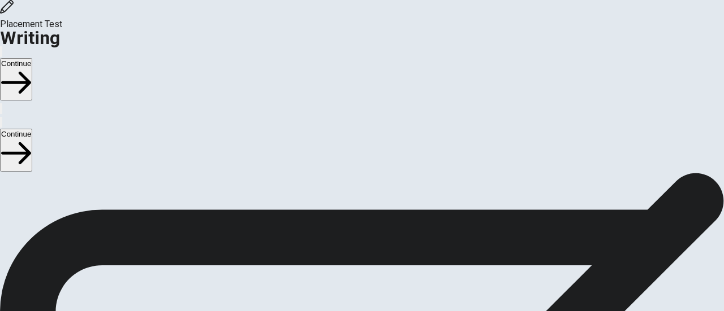
scroll to position [55, 0]
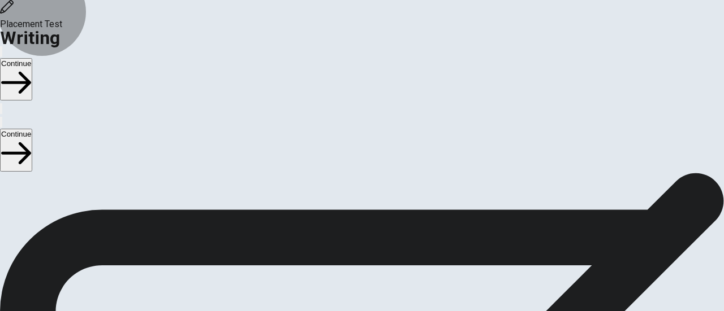
click at [32, 58] on button "Continue" at bounding box center [16, 79] width 32 height 42
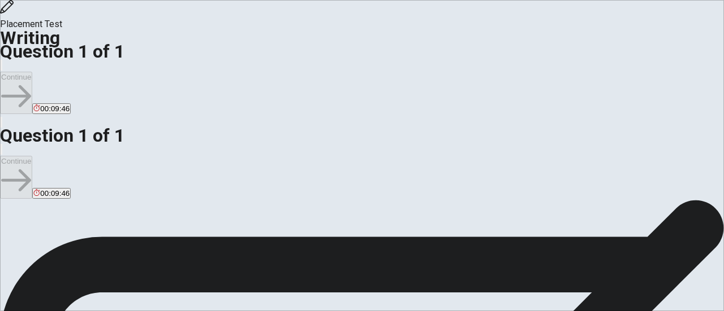
scroll to position [12, 0]
type textarea "I"
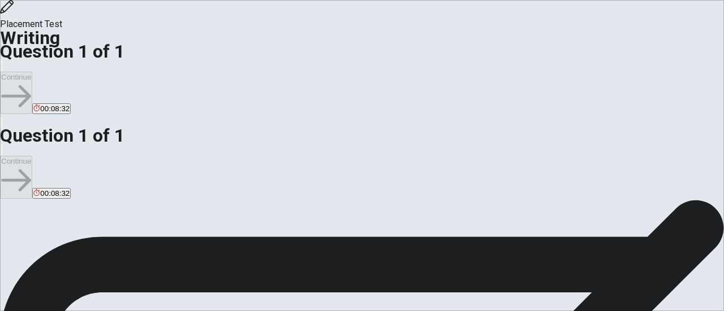
drag, startPoint x: 384, startPoint y: 102, endPoint x: 633, endPoint y: 139, distance: 250.9
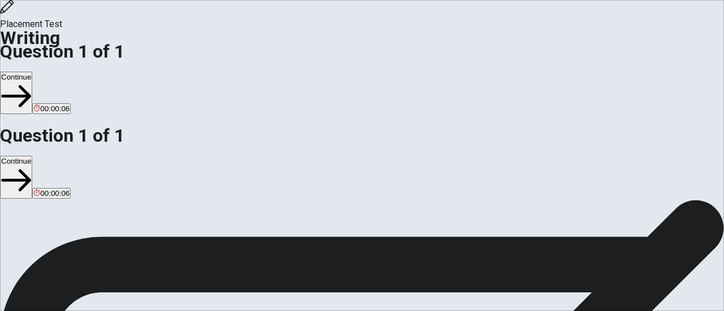
type textarea "I´m from [GEOGRAPHIC_DATA], In live in [GEOGRAPHIC_DATA], at specific place in …"
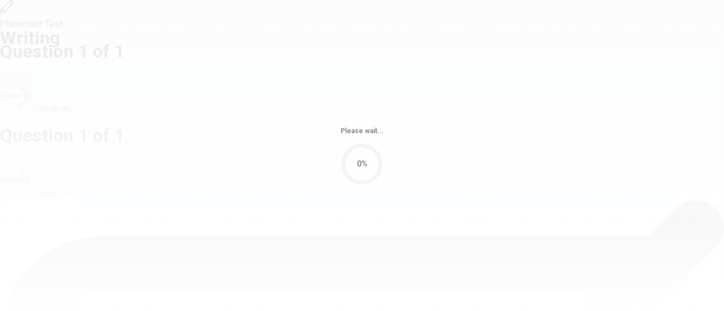
scroll to position [0, 0]
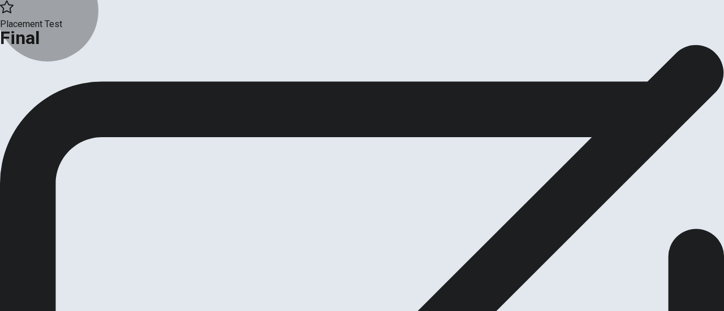
click at [46, 101] on button "Continue" at bounding box center [23, 92] width 46 height 15
